Goal: Information Seeking & Learning: Learn about a topic

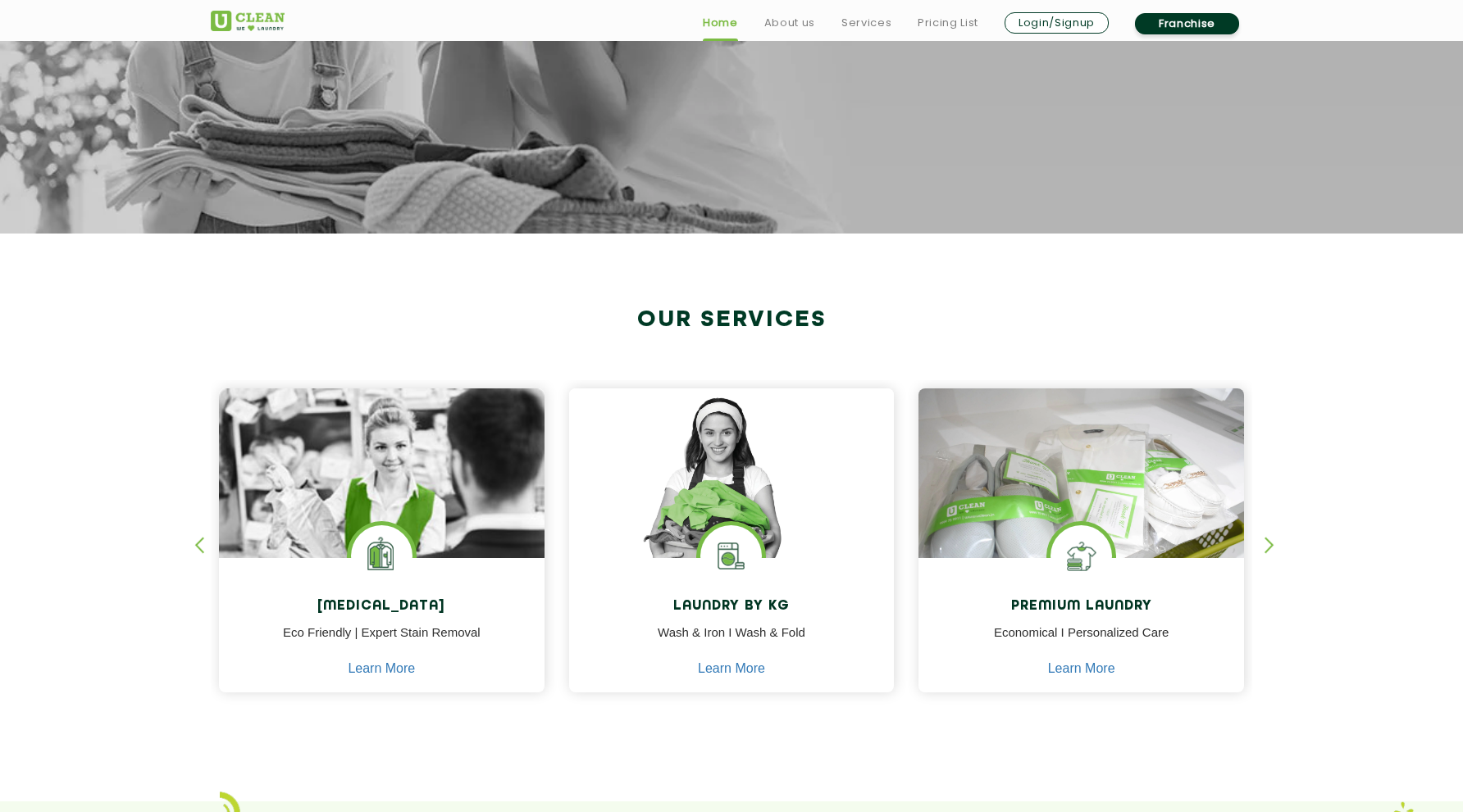
scroll to position [541, 0]
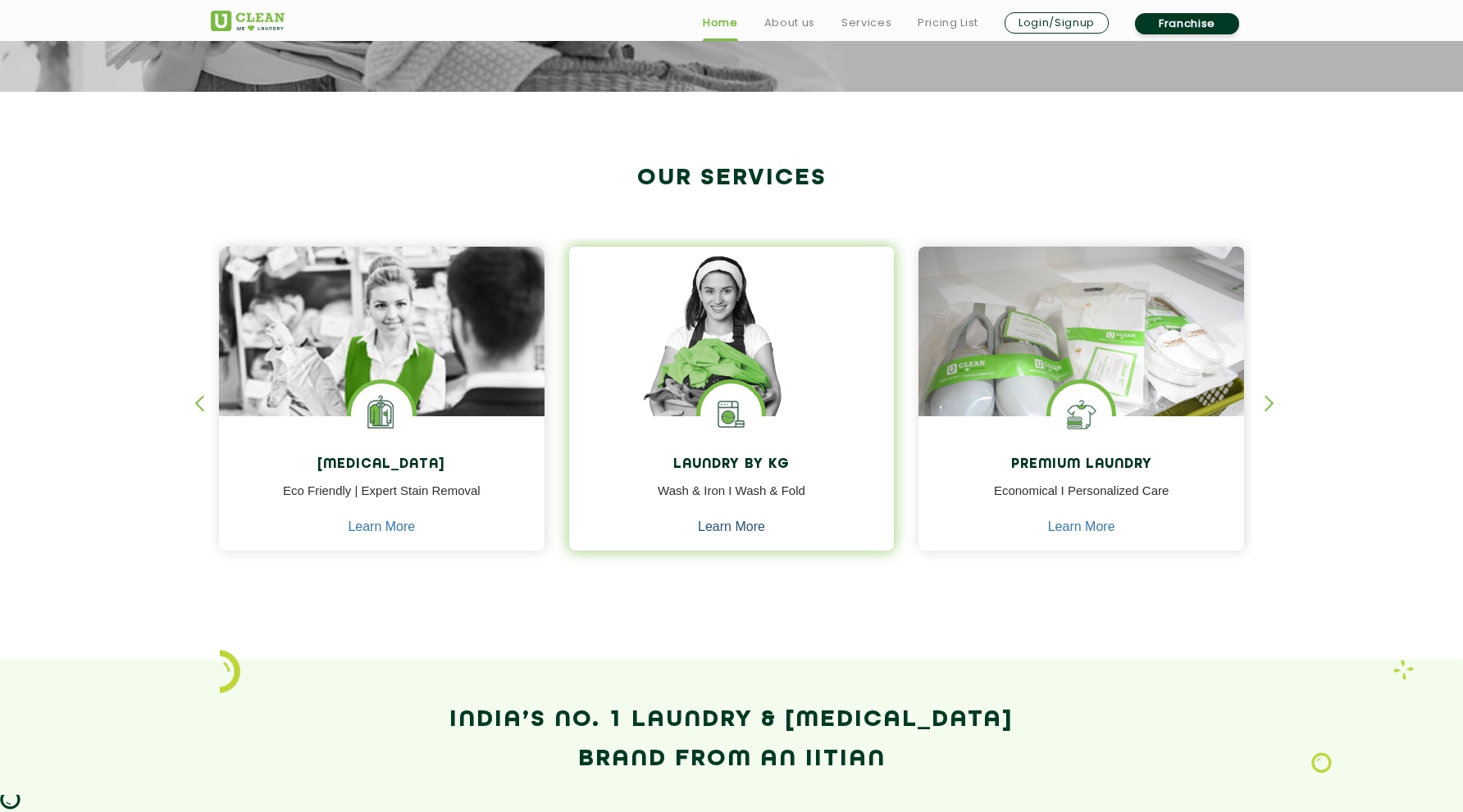
click at [742, 521] on link "Learn More" at bounding box center [732, 527] width 67 height 15
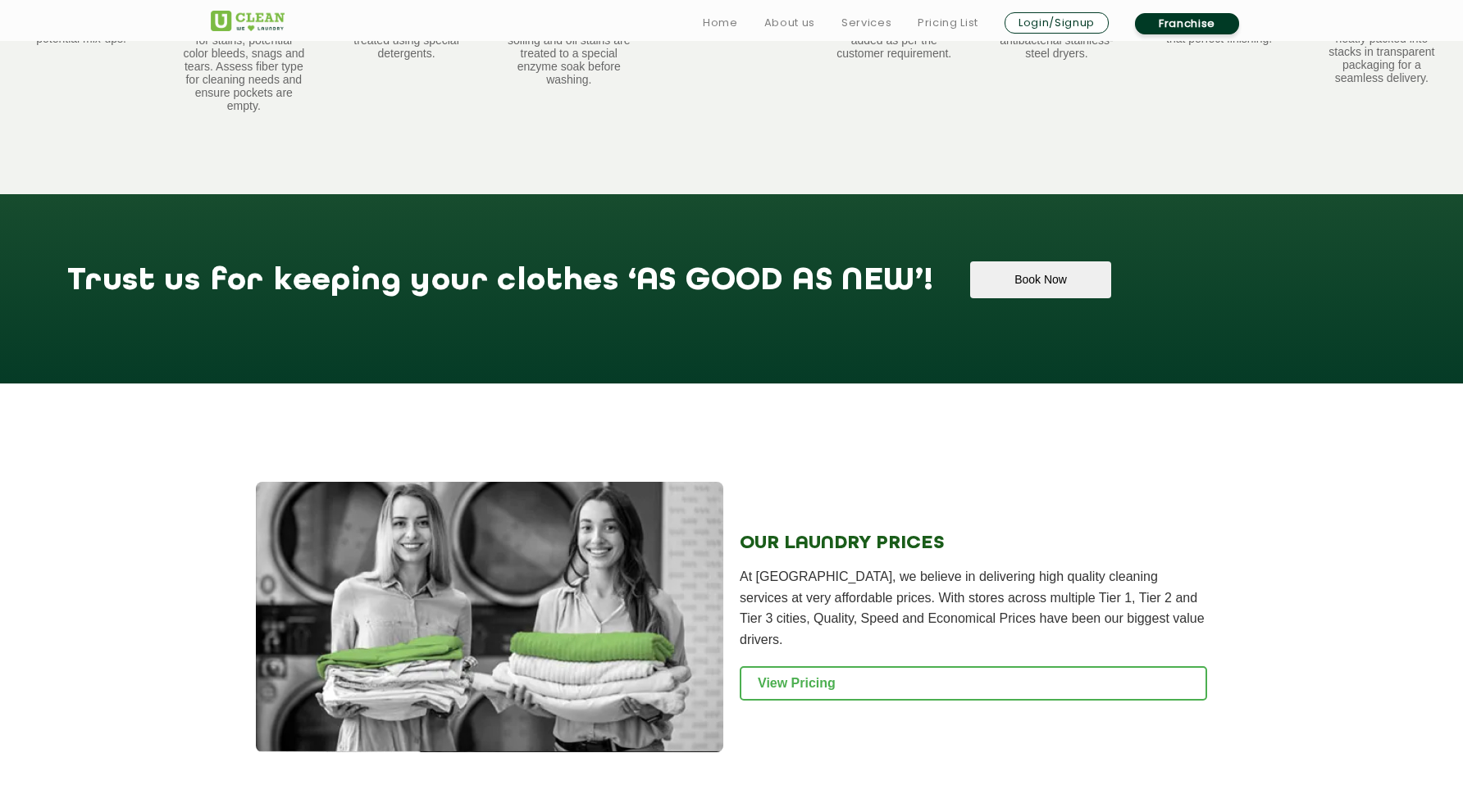
scroll to position [1811, 0]
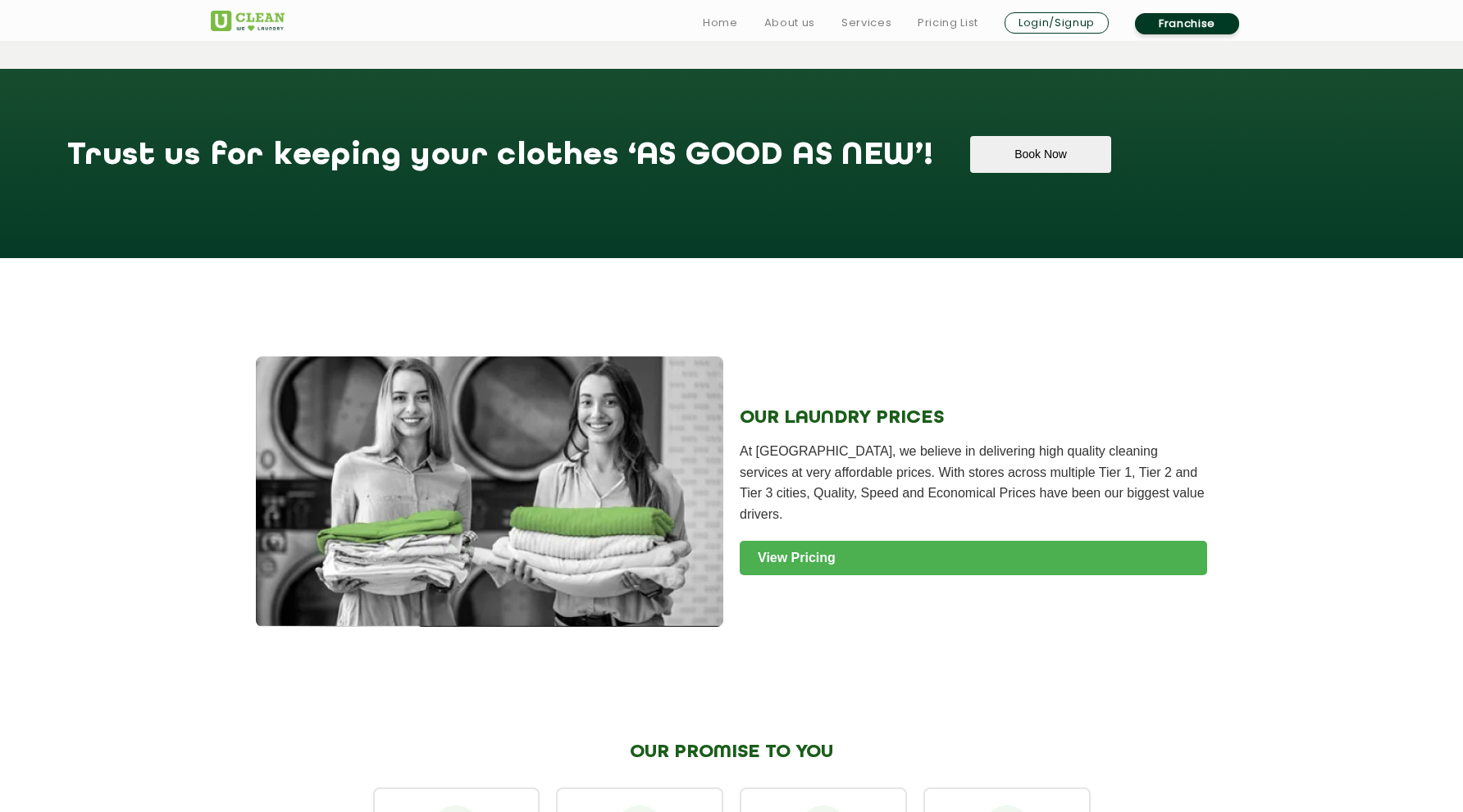
click at [855, 546] on link "View Pricing" at bounding box center [973, 558] width 468 height 35
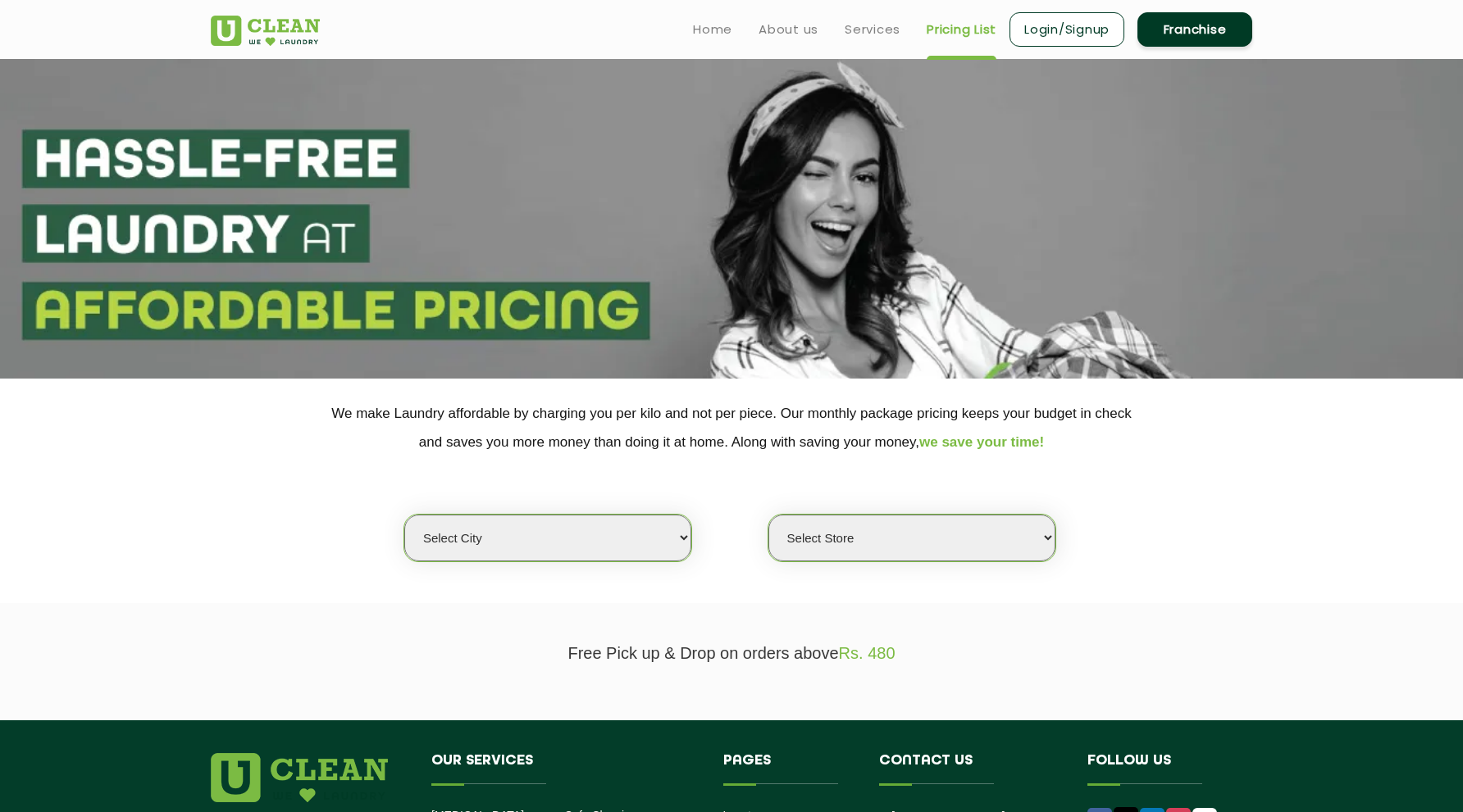
select select "25"
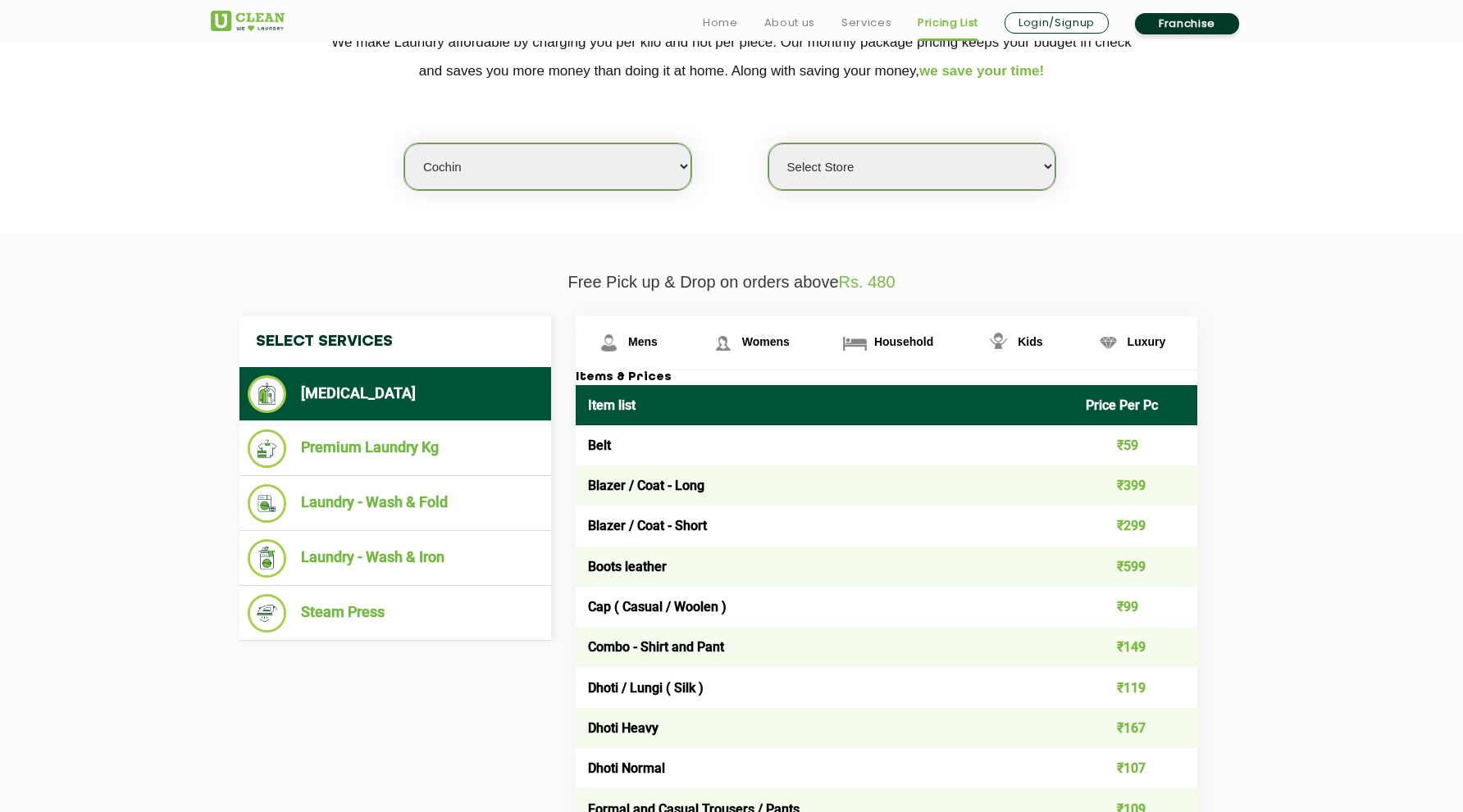
scroll to position [396, 0]
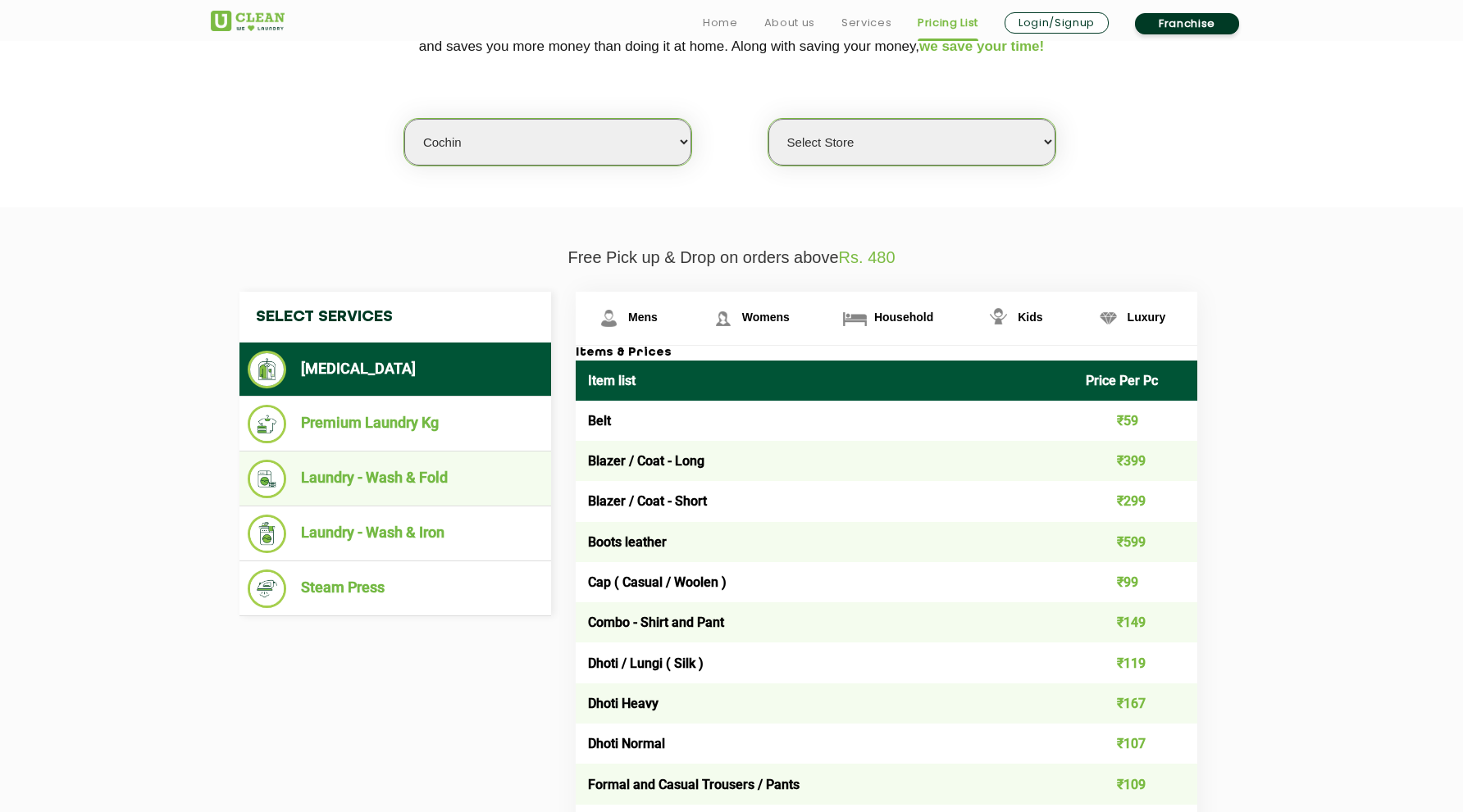
click at [465, 471] on li "Laundry - Wash & Fold" at bounding box center [395, 479] width 295 height 39
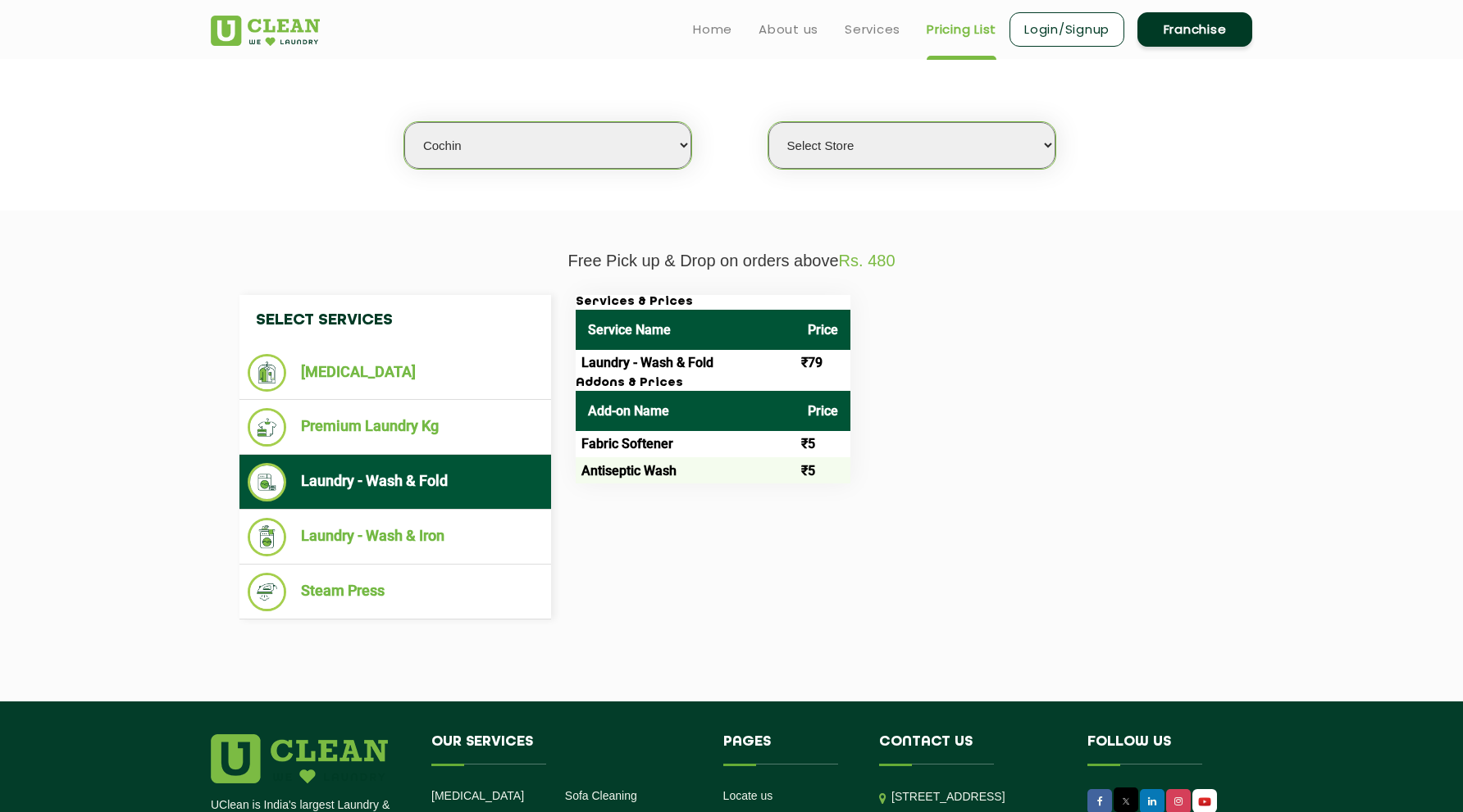
scroll to position [389, 0]
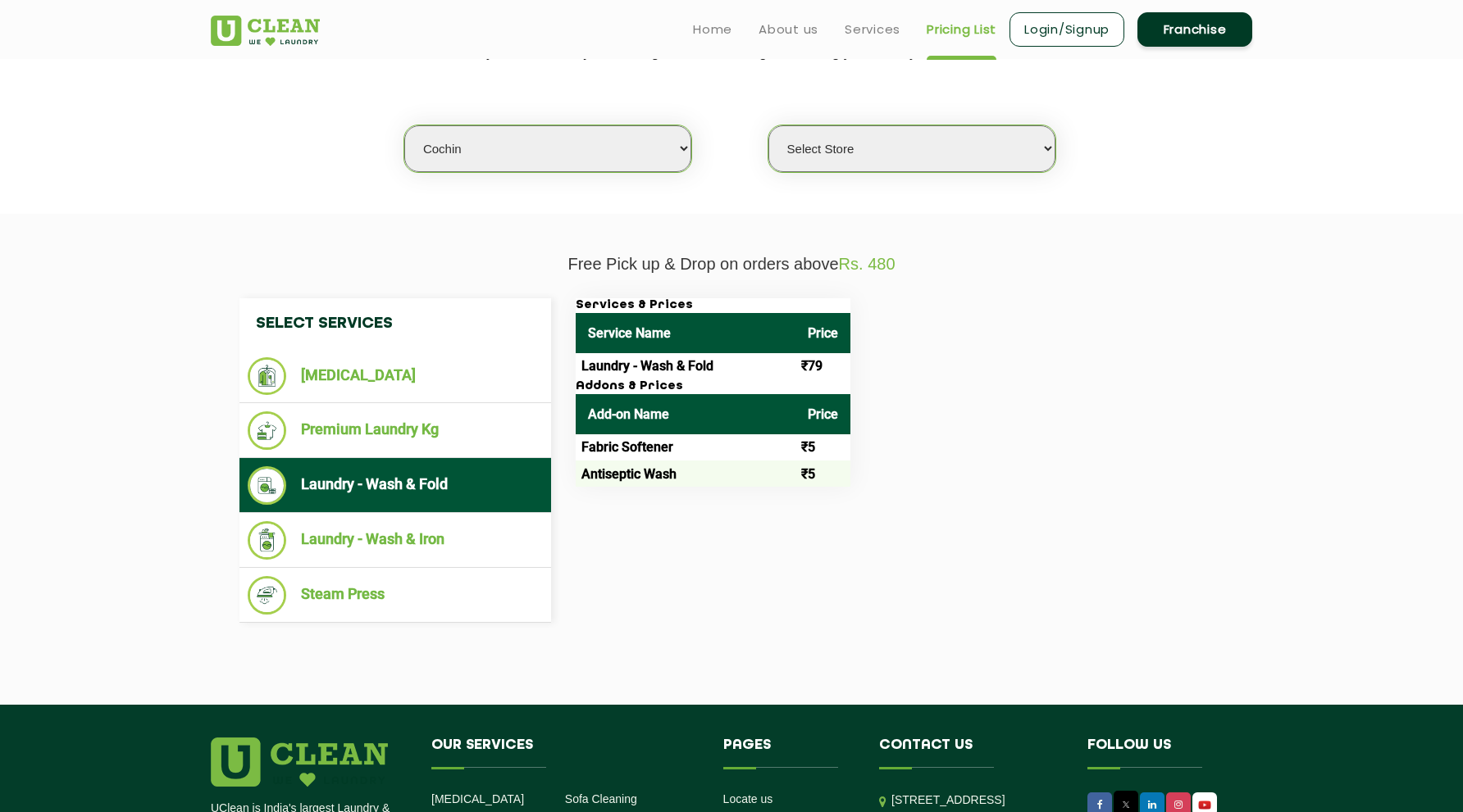
click at [726, 368] on td "Laundry - Wash & Fold" at bounding box center [685, 366] width 220 height 26
click at [698, 357] on td "Laundry - Wash & Fold" at bounding box center [685, 366] width 220 height 26
click at [445, 540] on li "Laundry - Wash & Iron" at bounding box center [395, 541] width 295 height 39
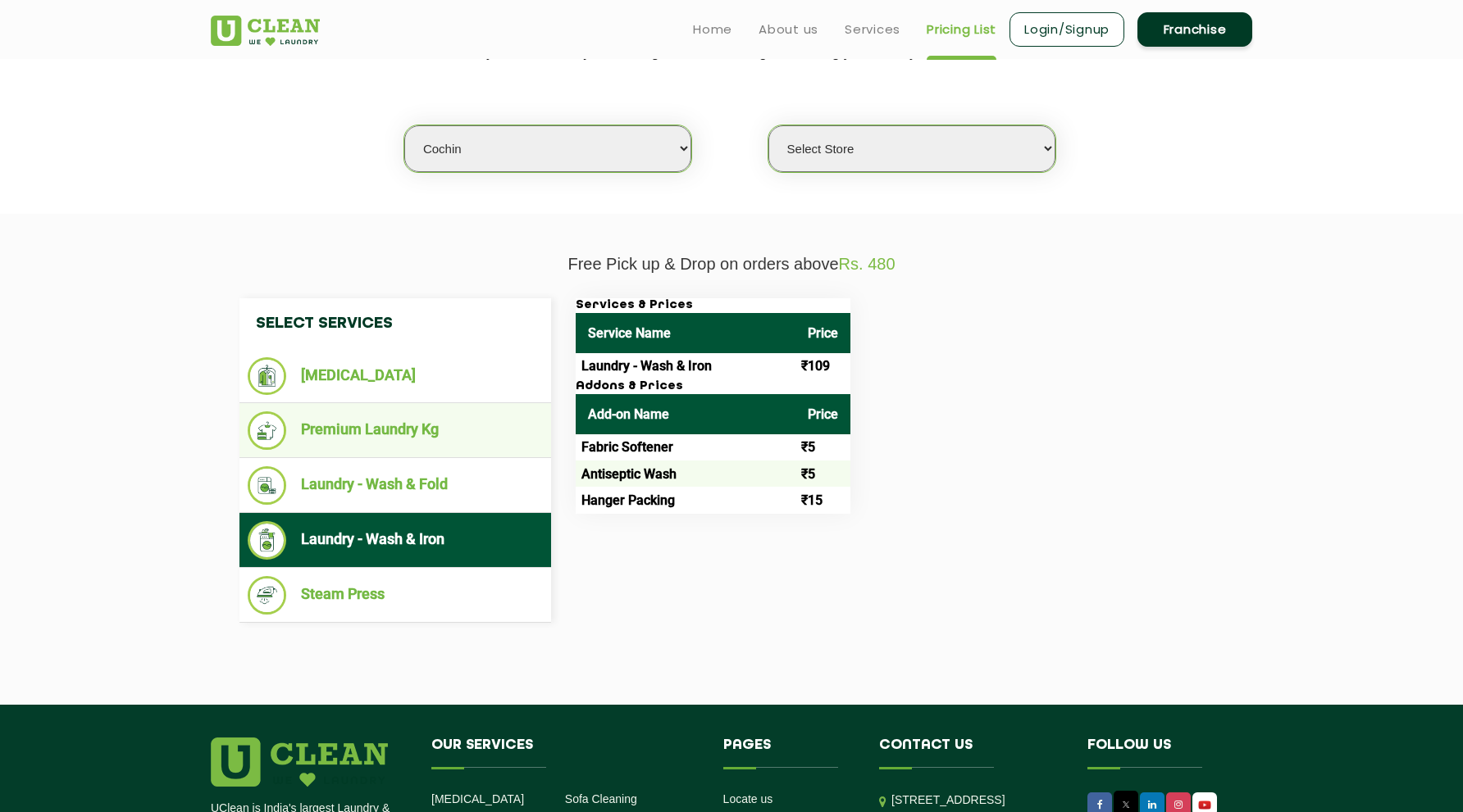
click at [413, 411] on li "Premium Laundry Kg" at bounding box center [395, 430] width 295 height 39
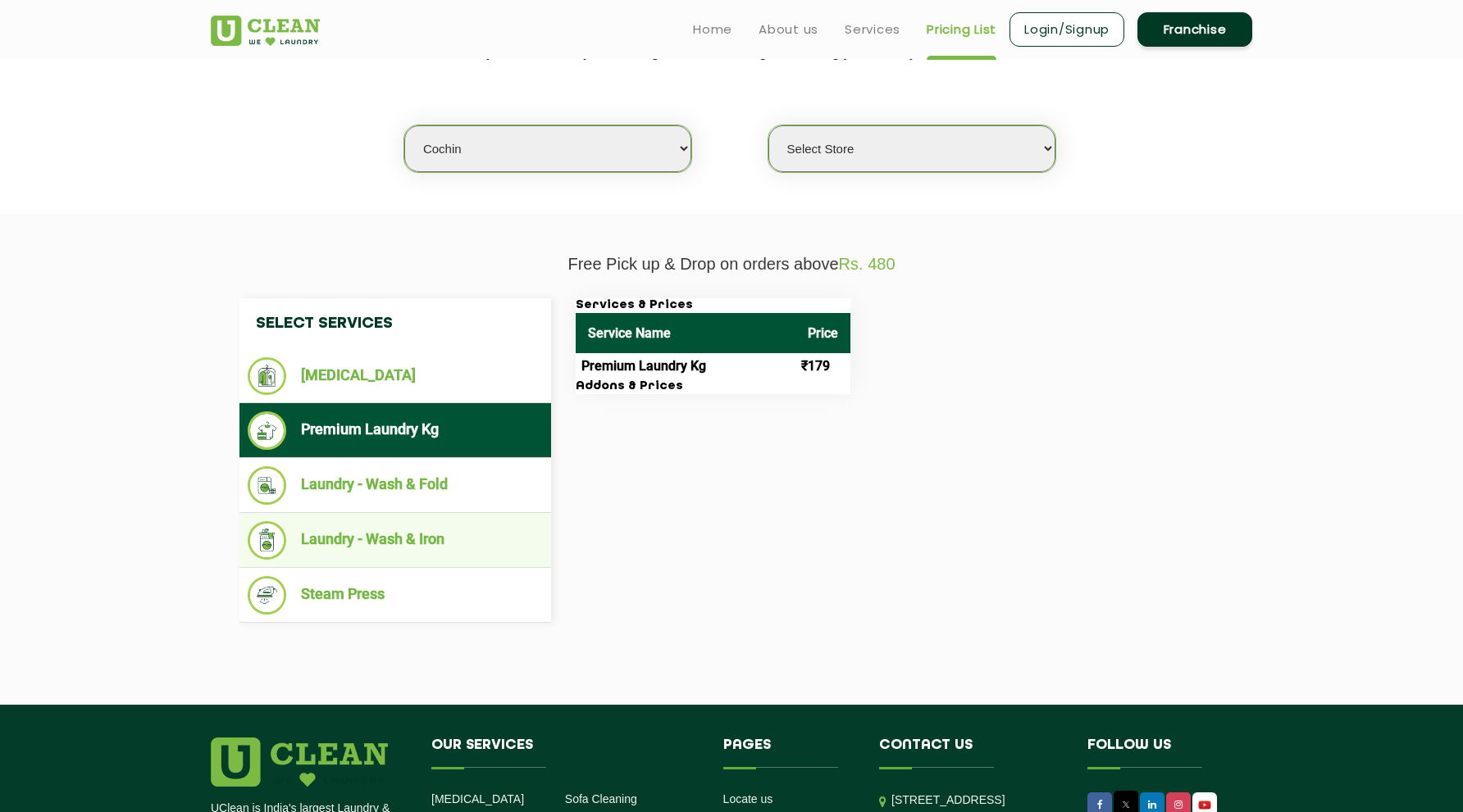
click at [395, 524] on li "Laundry - Wash & Iron" at bounding box center [395, 541] width 295 height 39
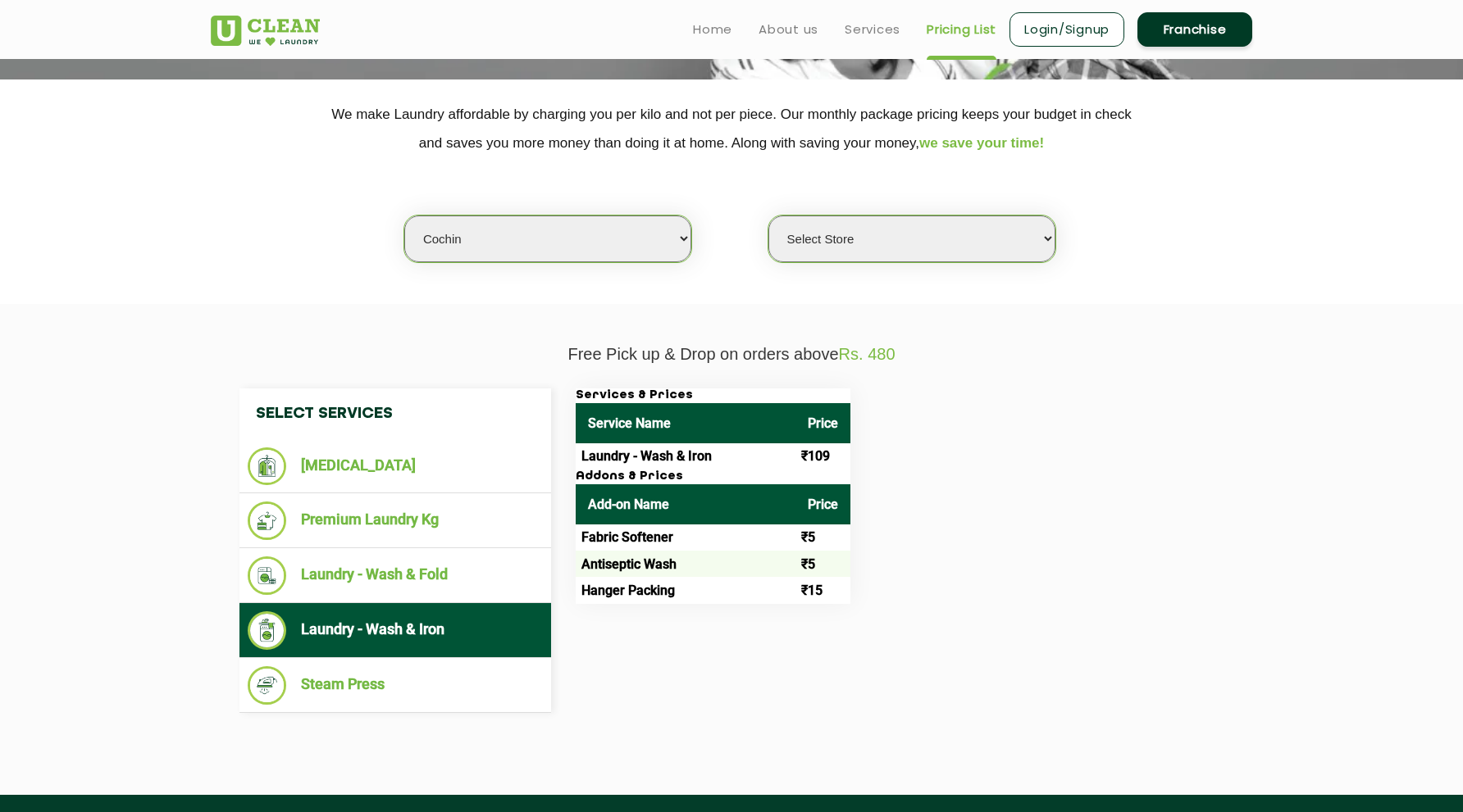
scroll to position [162, 0]
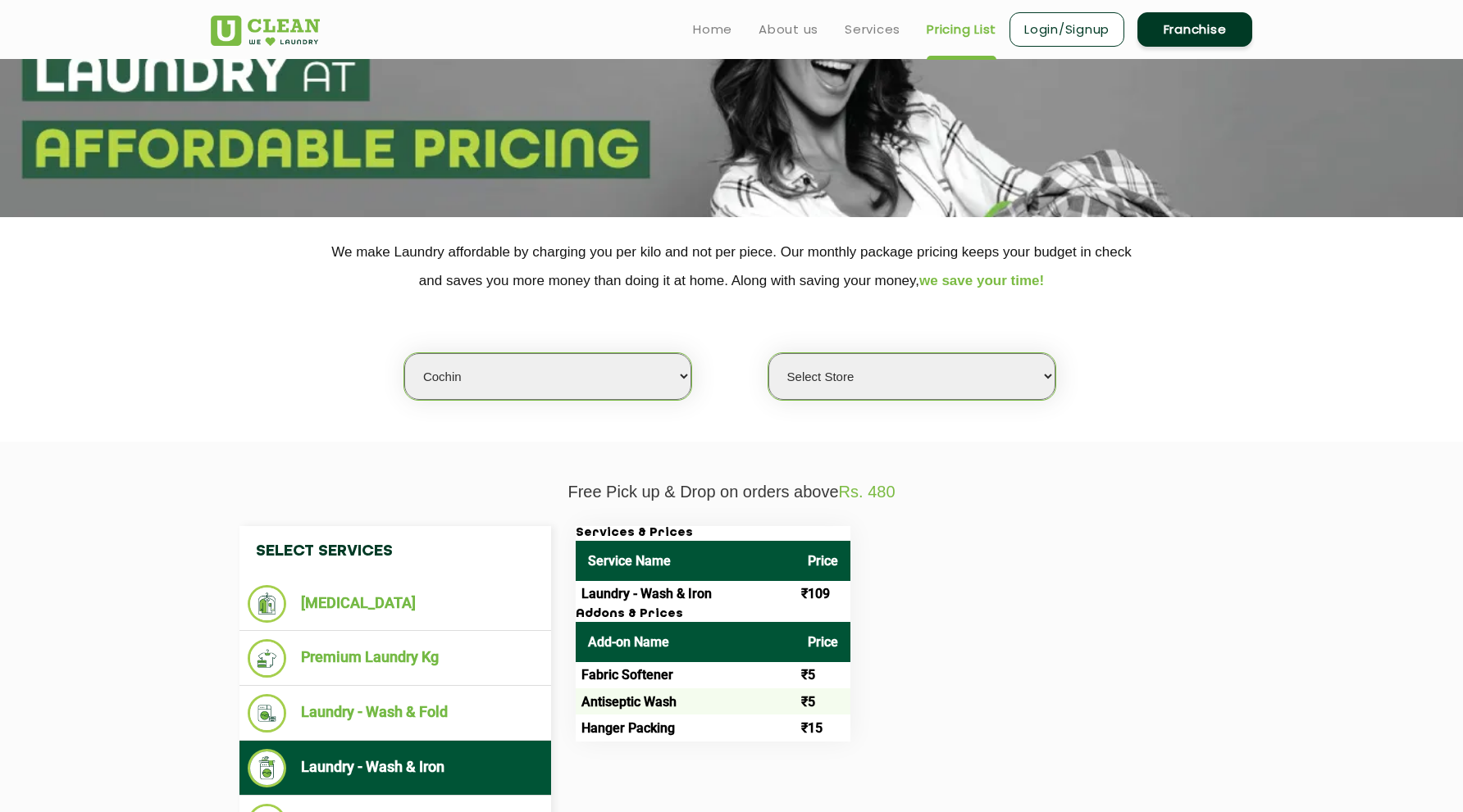
select select "551"
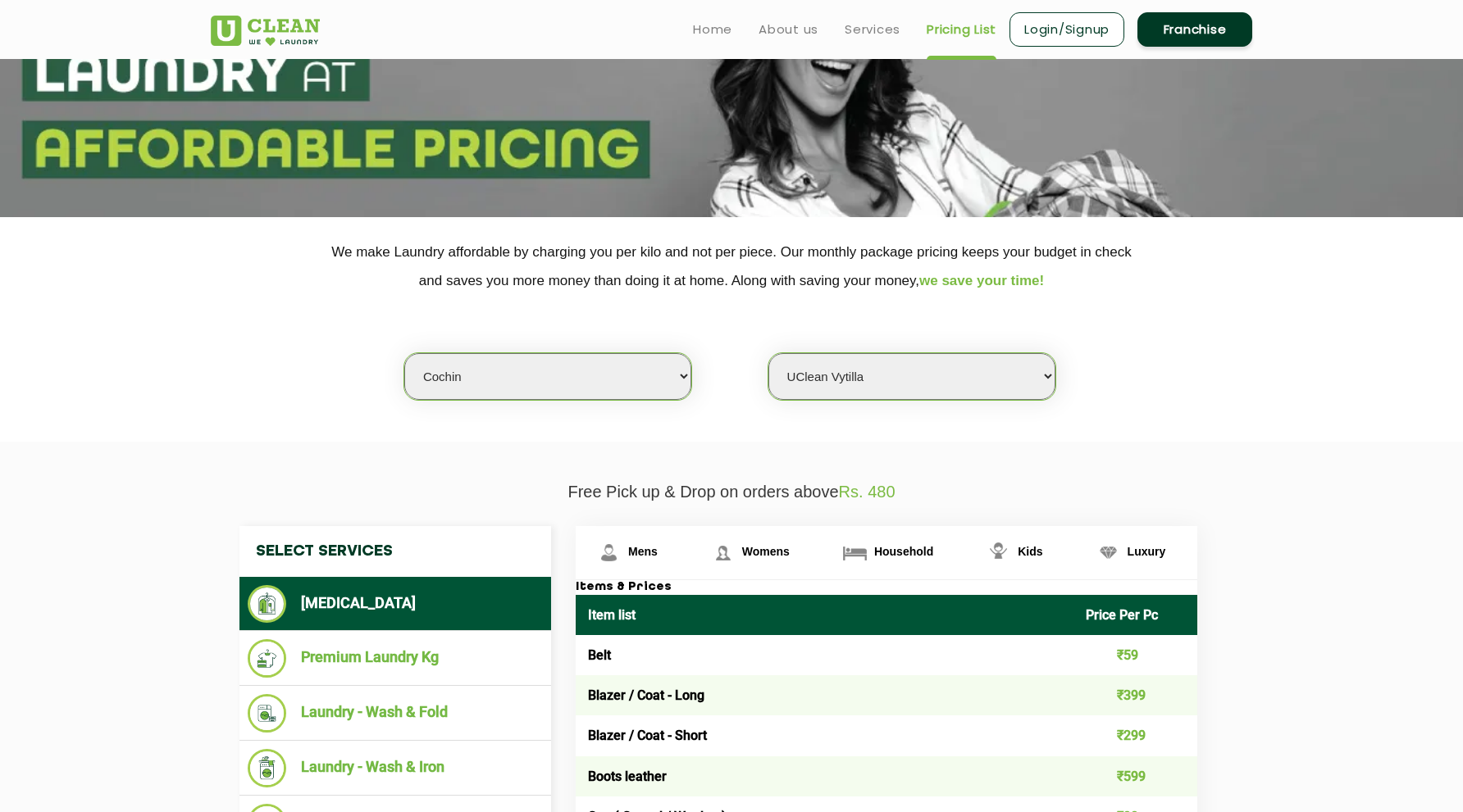
scroll to position [280, 0]
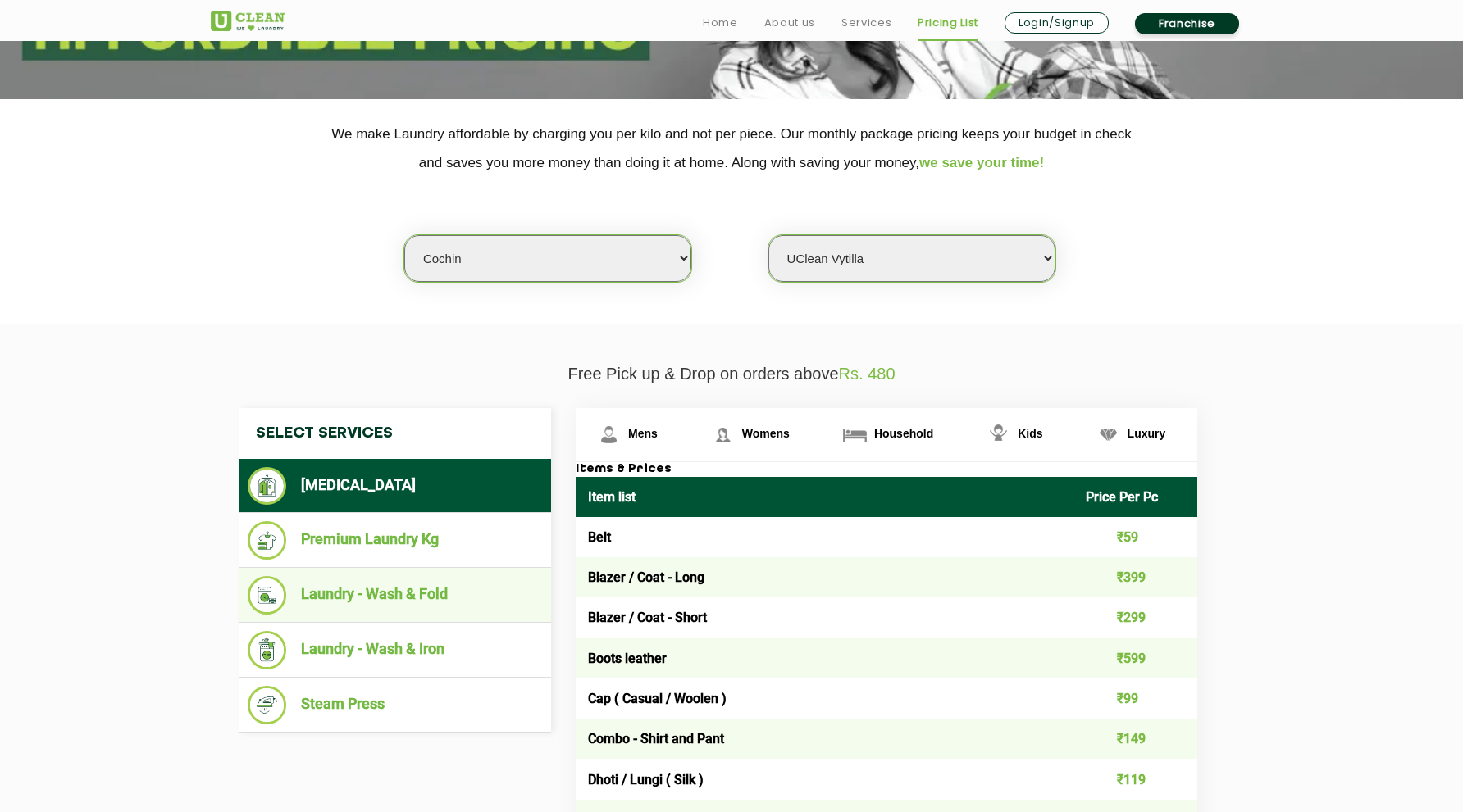
click at [467, 596] on li "Laundry - Wash & Fold" at bounding box center [395, 596] width 295 height 39
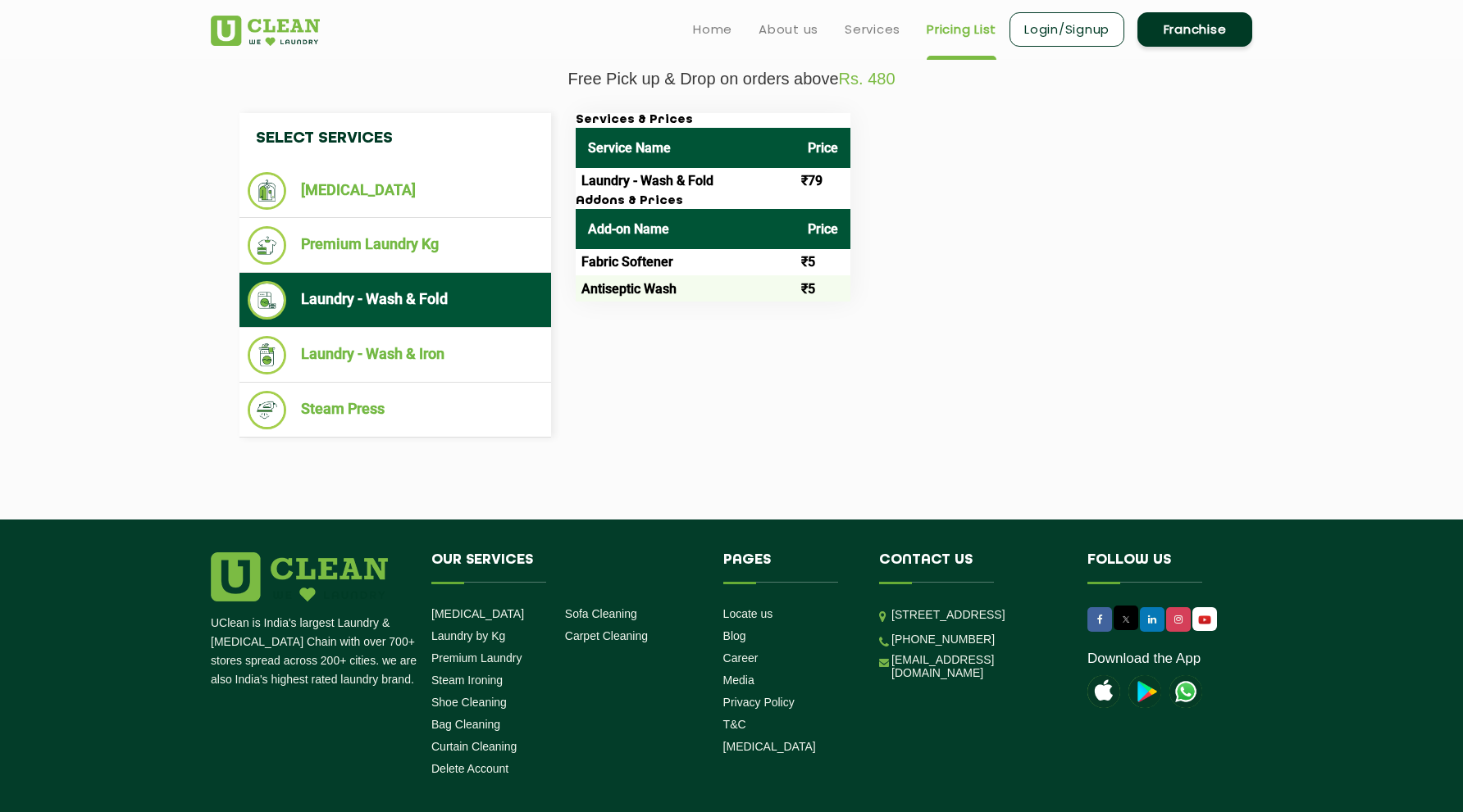
scroll to position [456, 0]
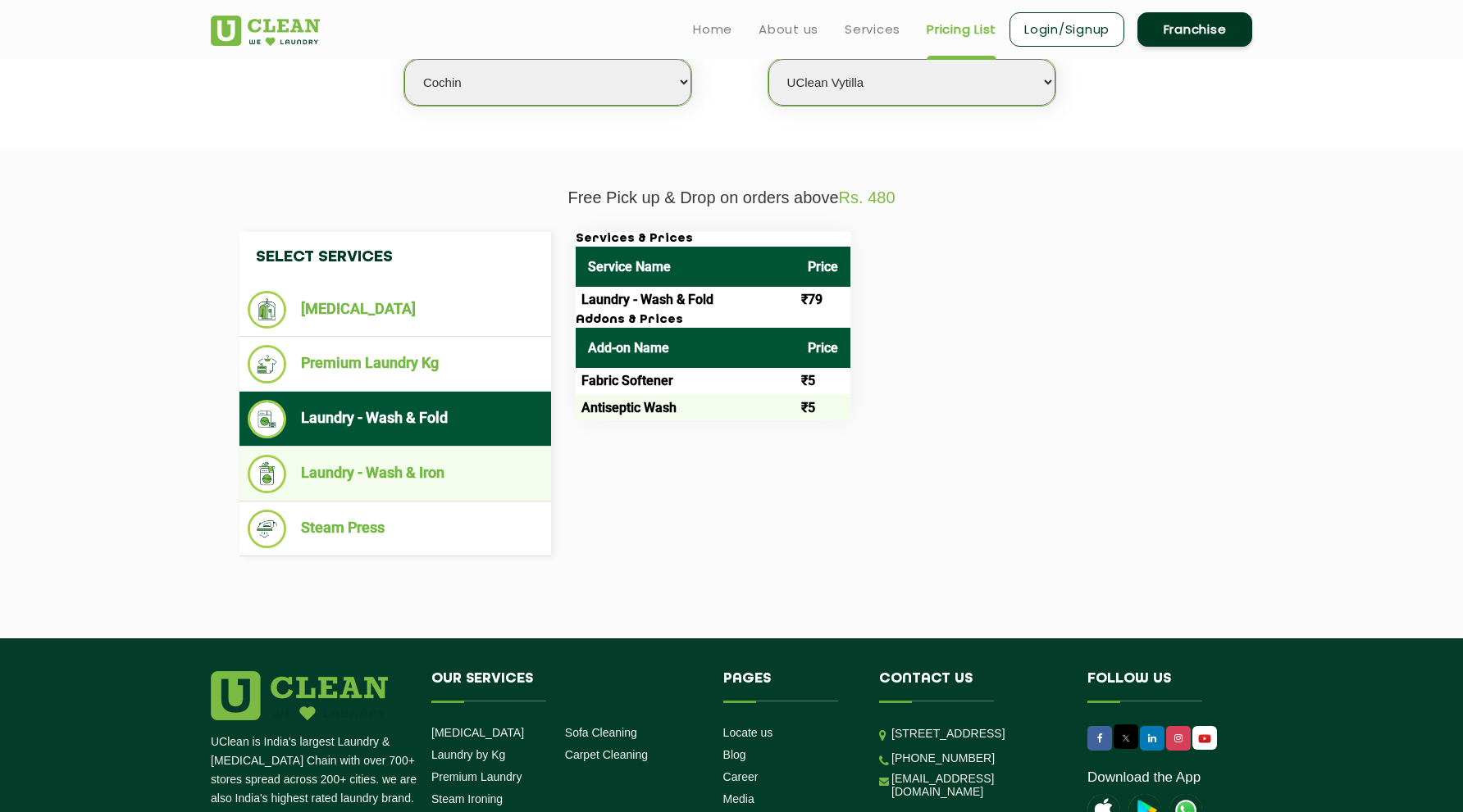
click at [446, 461] on li "Laundry - Wash & Iron" at bounding box center [395, 474] width 295 height 39
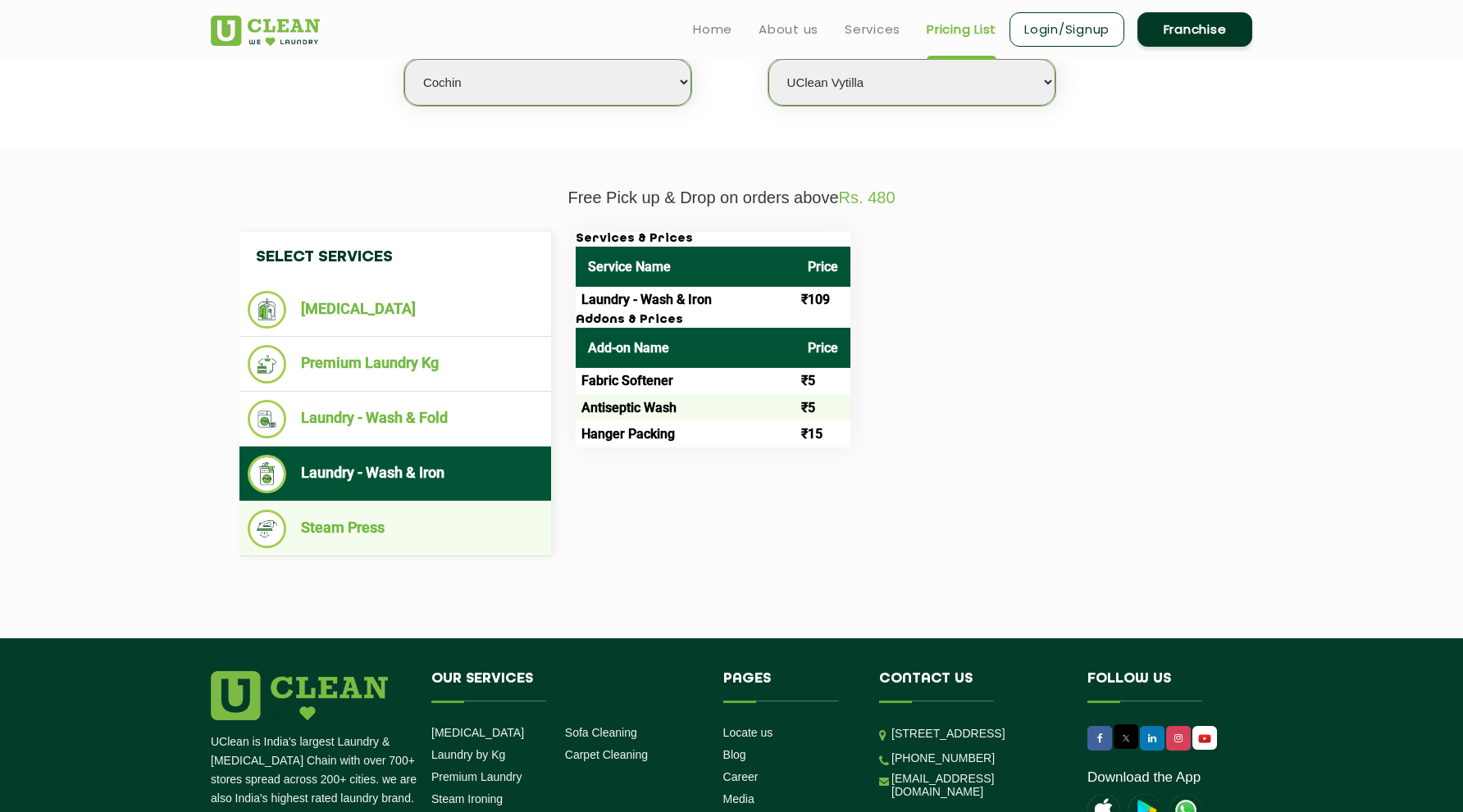
click at [415, 526] on li "Steam Press" at bounding box center [395, 529] width 295 height 39
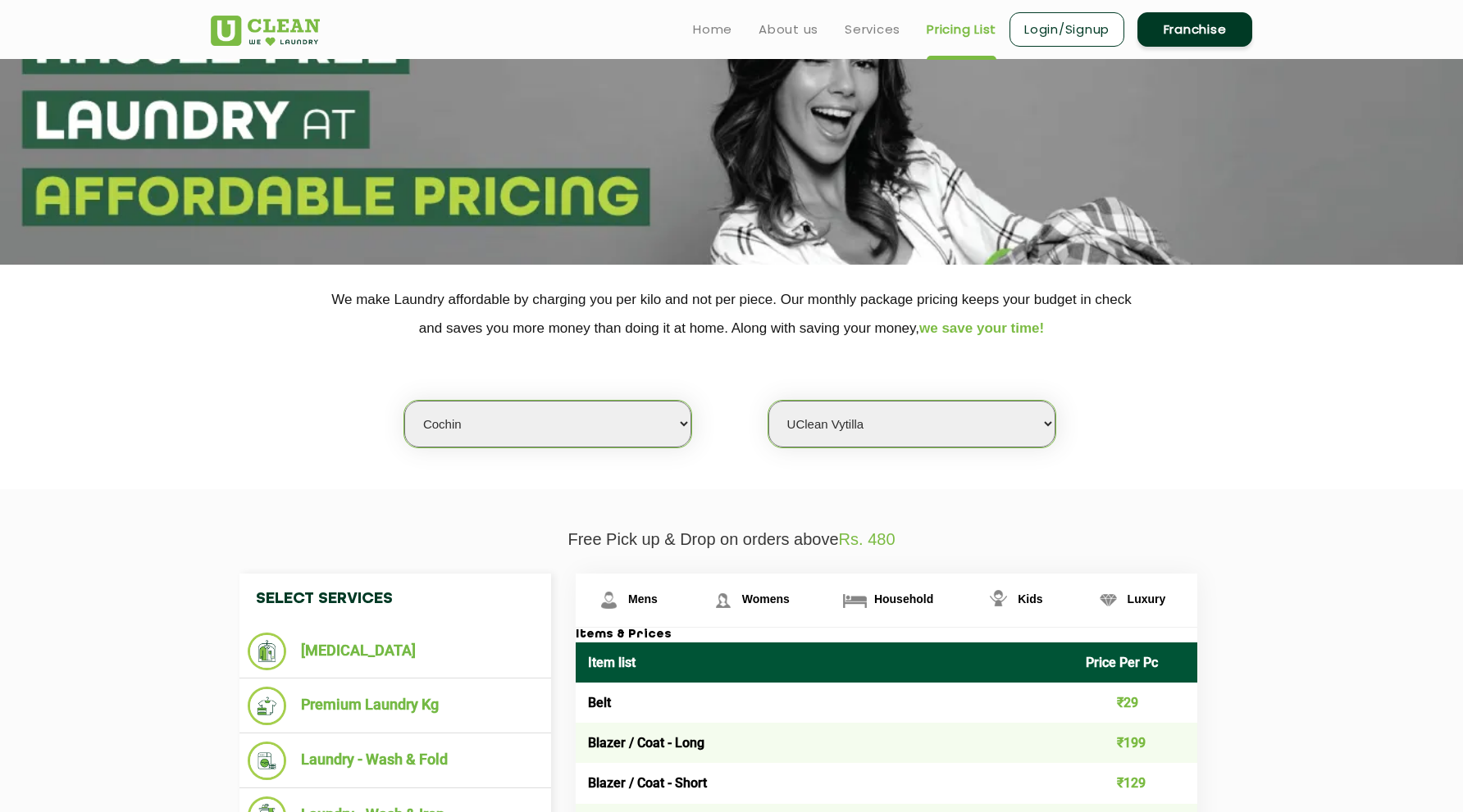
scroll to position [427, 0]
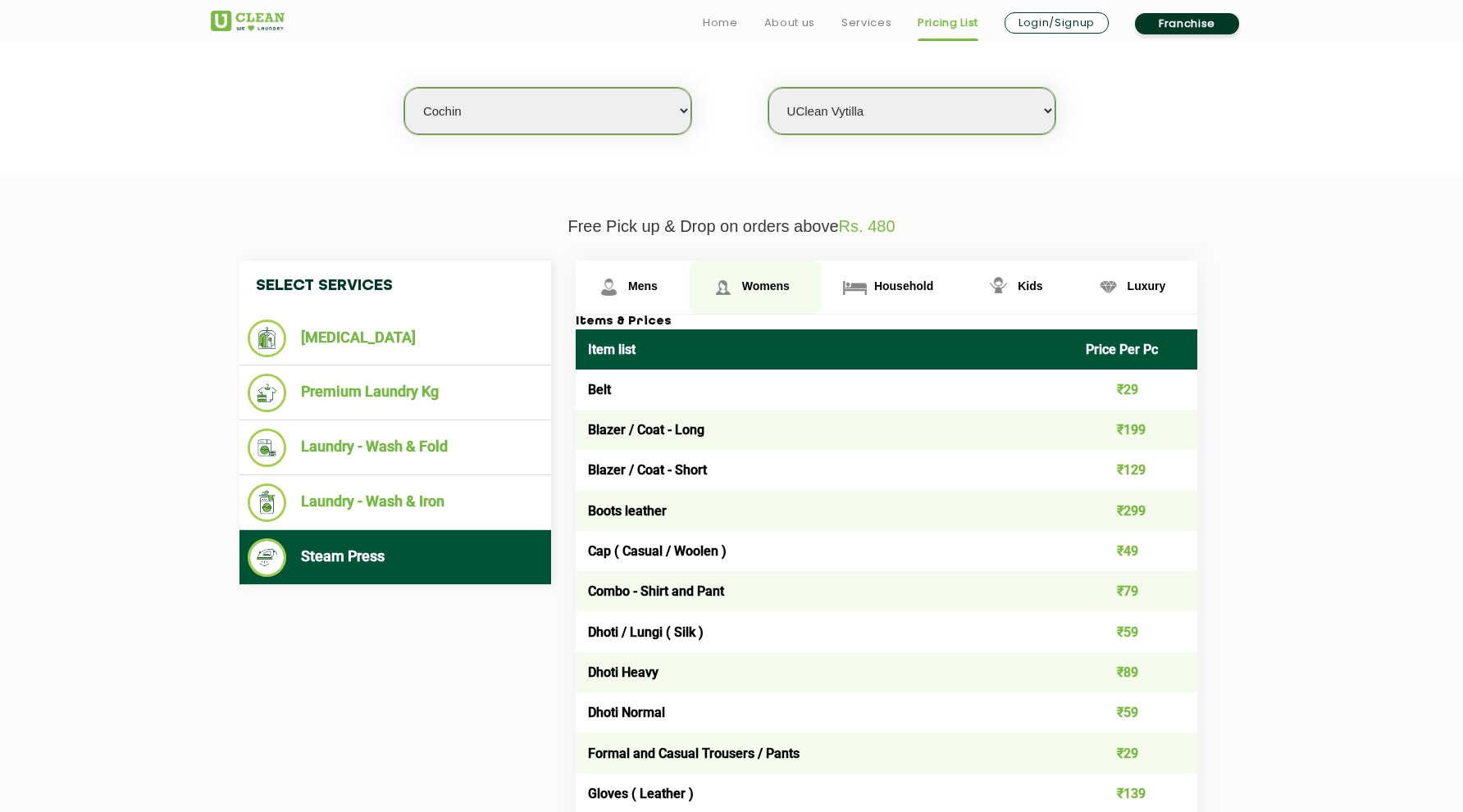
click at [689, 287] on link "Womens" at bounding box center [632, 286] width 114 height 53
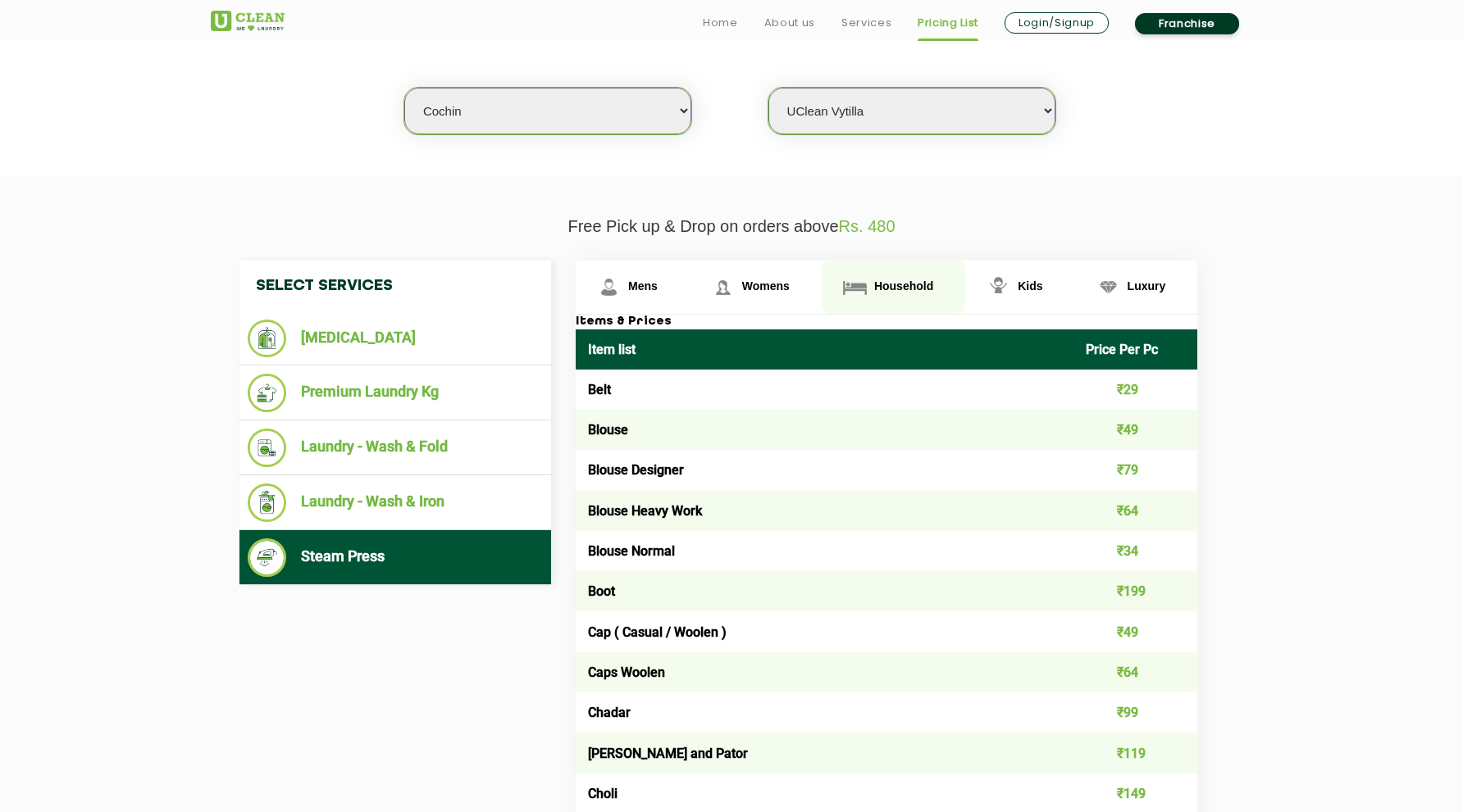
click at [623, 288] on img at bounding box center [608, 287] width 29 height 29
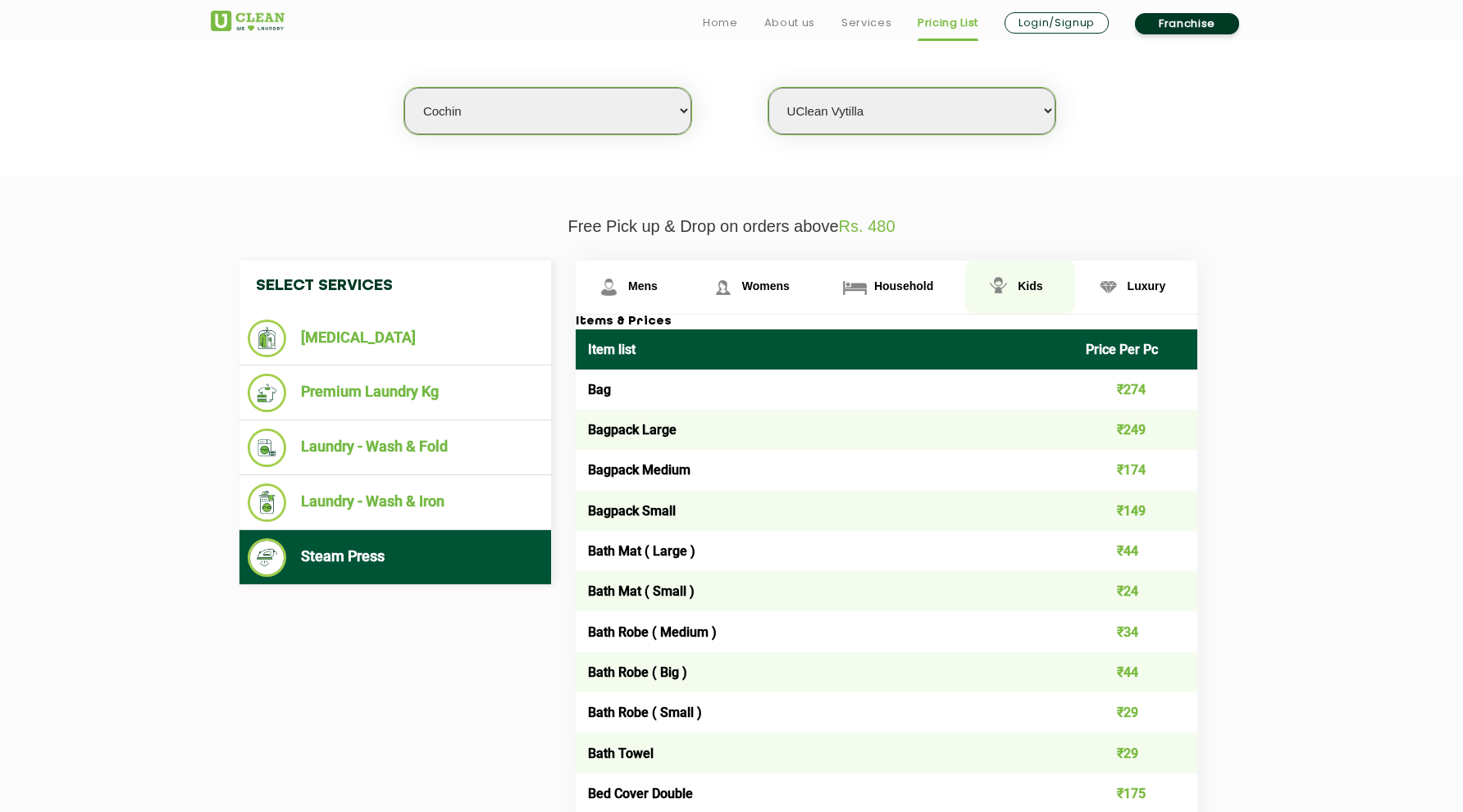
click at [689, 296] on link "Kids" at bounding box center [632, 286] width 114 height 53
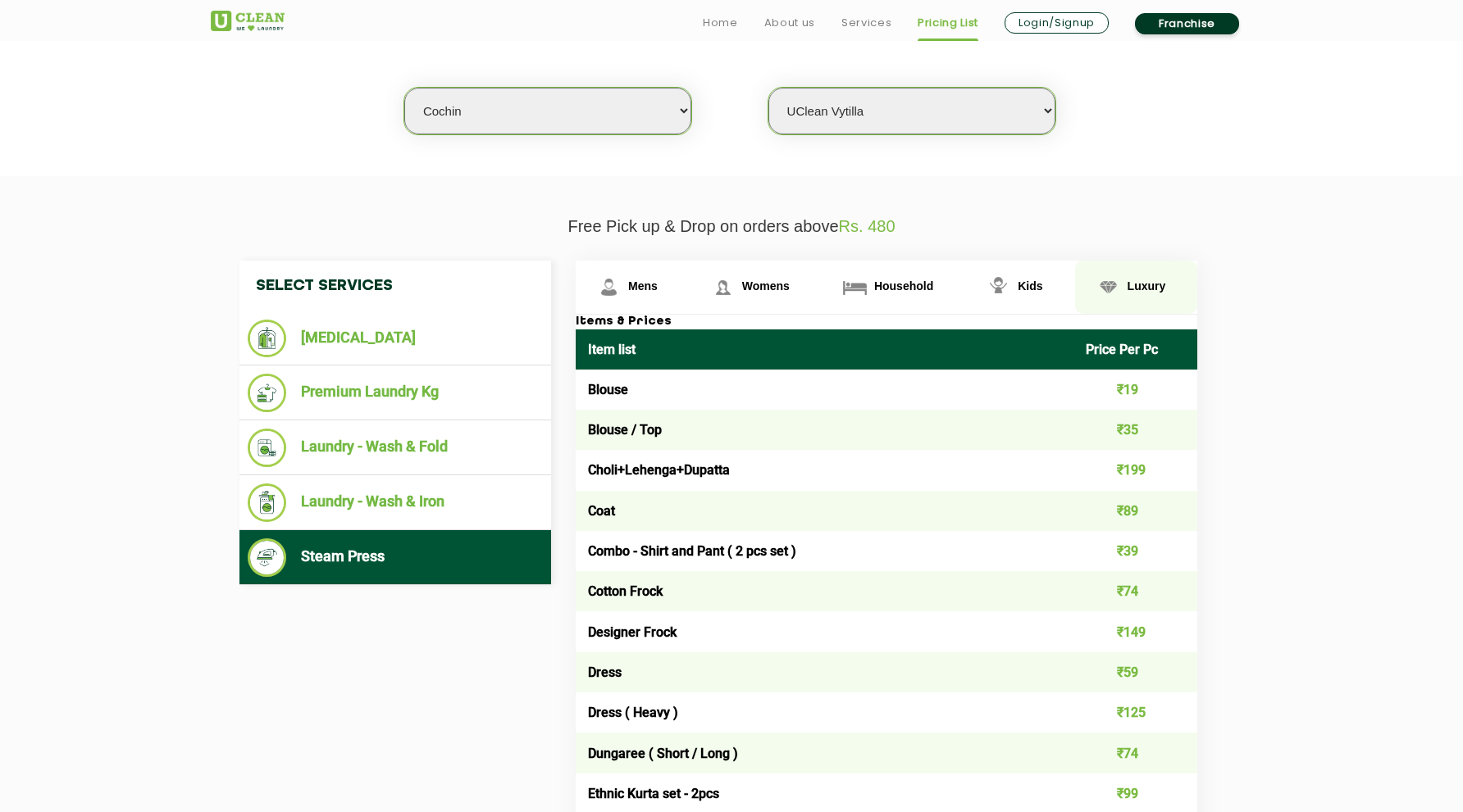
click at [657, 292] on span "Luxury" at bounding box center [642, 286] width 29 height 13
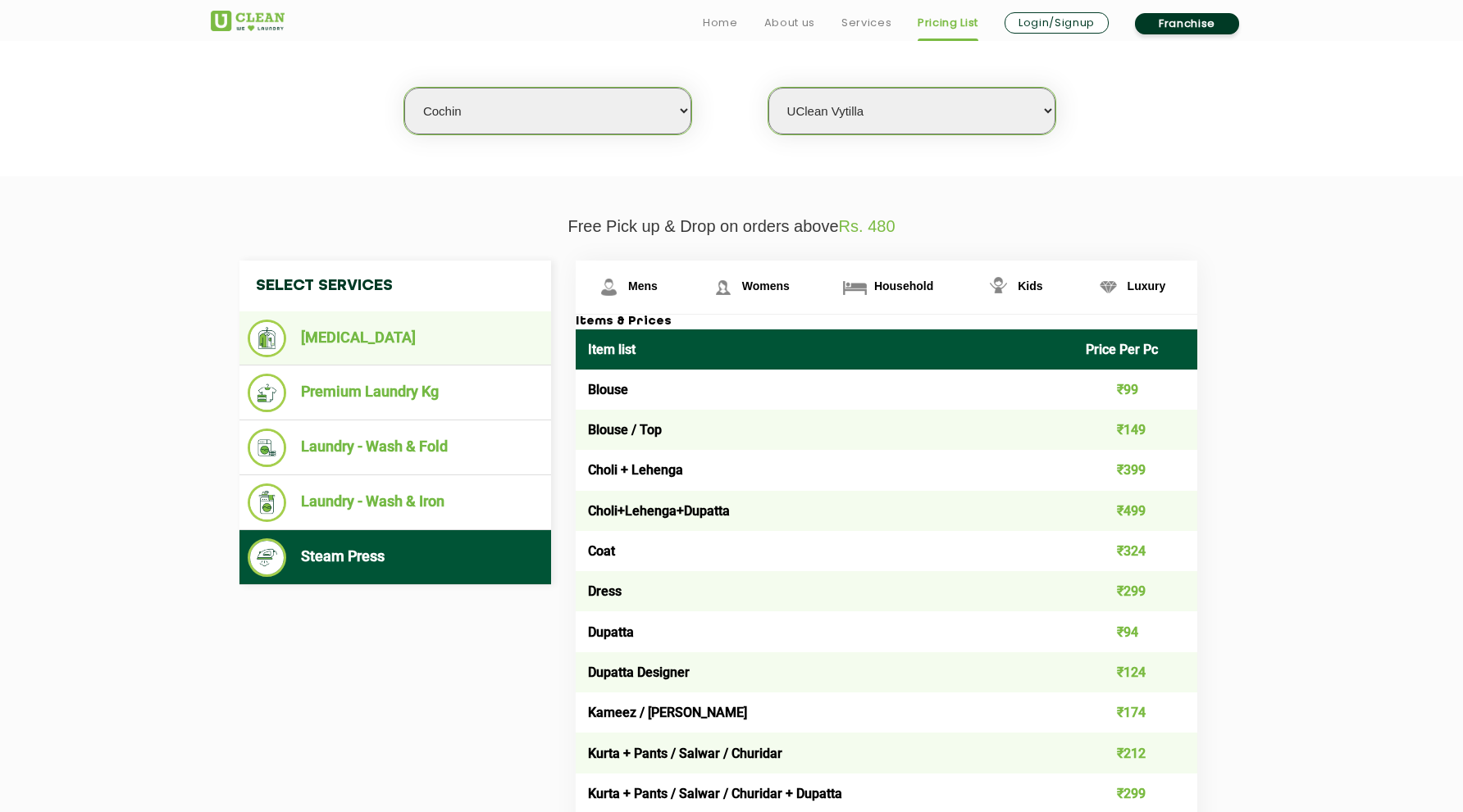
click at [409, 334] on li "[MEDICAL_DATA]" at bounding box center [395, 338] width 295 height 38
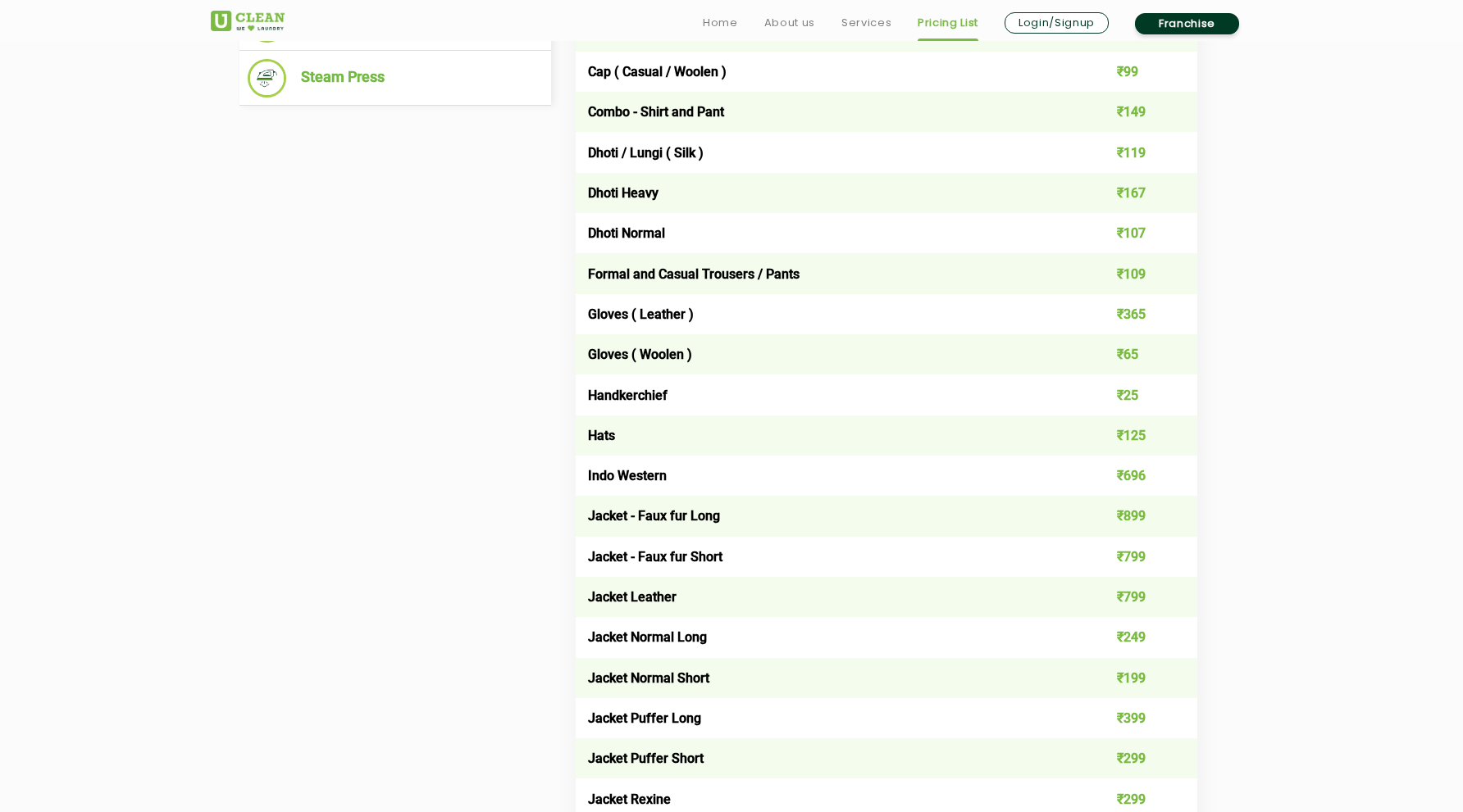
scroll to position [0, 0]
